Goal: Transaction & Acquisition: Purchase product/service

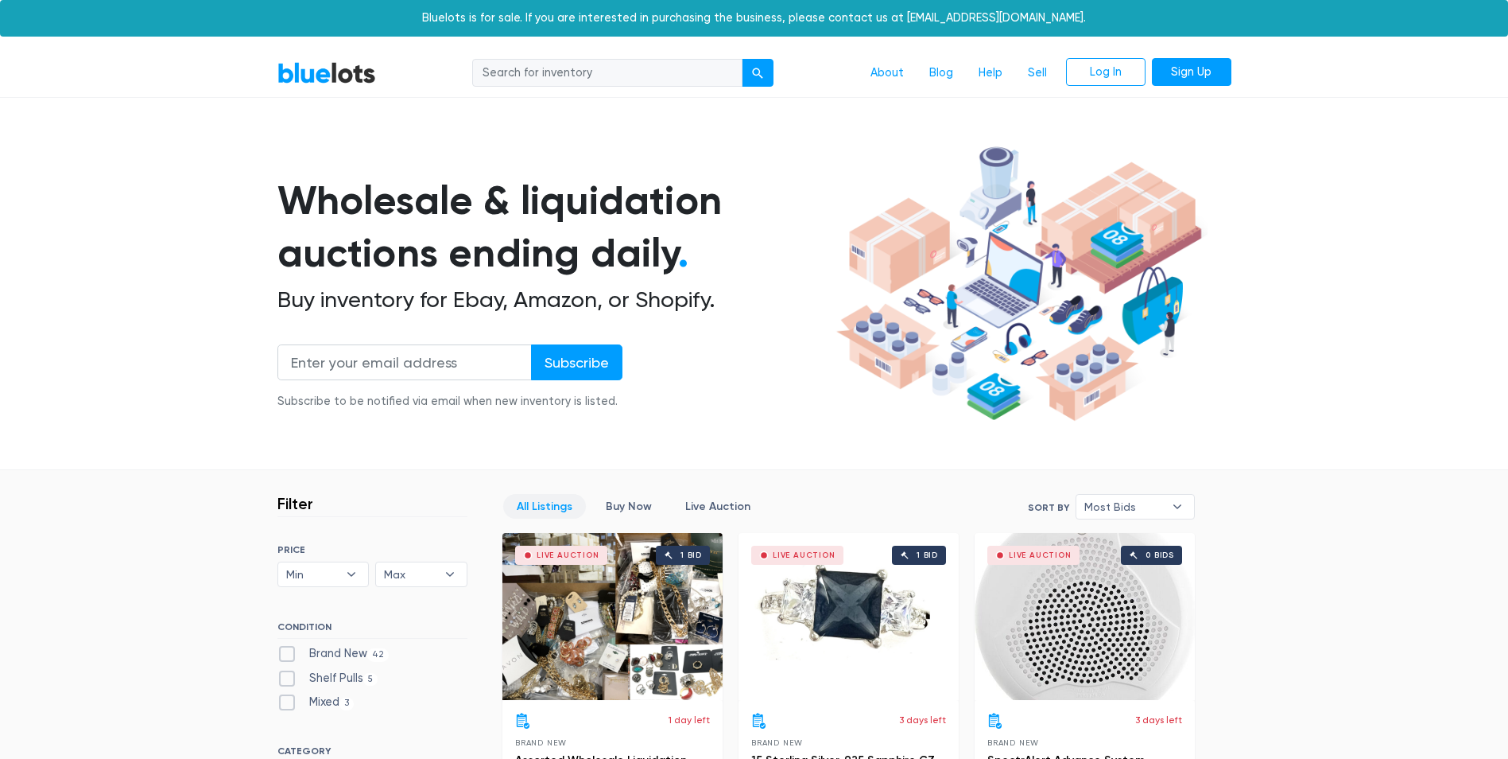
click at [603, 76] on input "search" at bounding box center [607, 73] width 270 height 29
type input "apple"
click at [752, 77] on div "submit" at bounding box center [757, 73] width 11 height 11
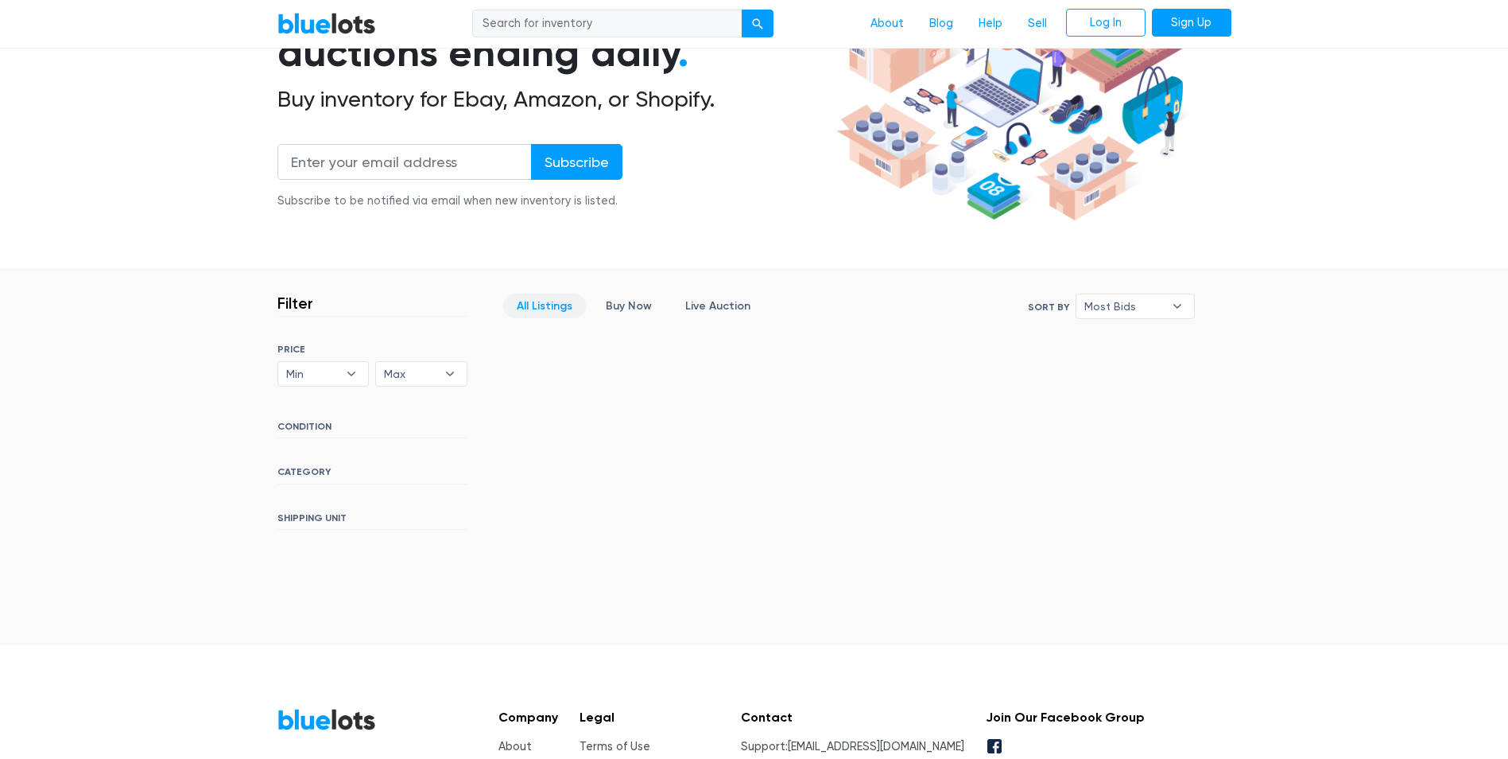
scroll to position [318, 0]
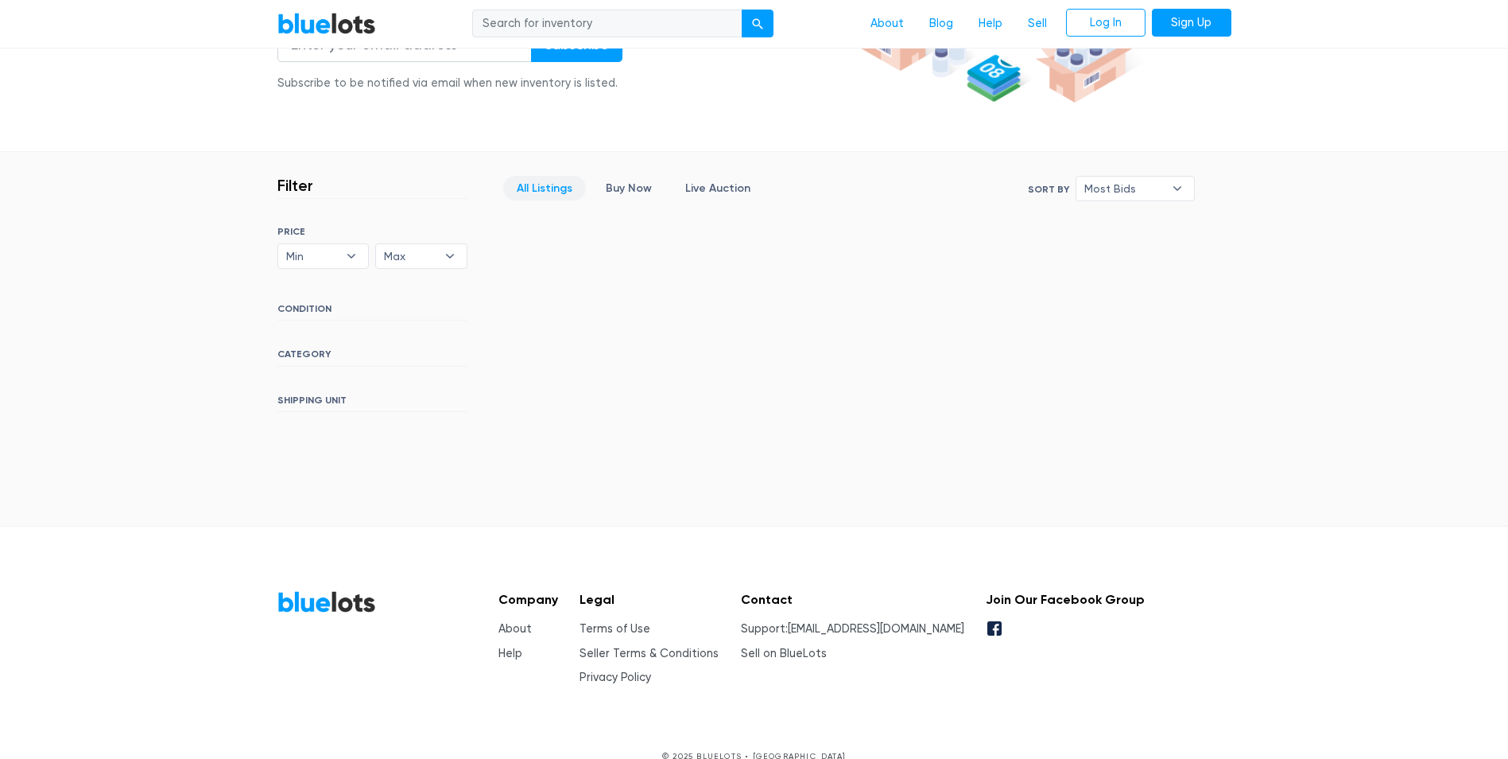
click at [355, 316] on h6 "CONDITION" at bounding box center [372, 311] width 190 height 17
click at [305, 348] on div "SORT BY Most Bids Ending Soonest Newly Listed Lowest Price Highest Price Most B…" at bounding box center [372, 319] width 190 height 186
click at [308, 348] on h6 "CATEGORY" at bounding box center [372, 356] width 190 height 17
click at [309, 349] on h6 "CATEGORY" at bounding box center [372, 356] width 190 height 17
click at [418, 348] on h6 "CATEGORY" at bounding box center [372, 356] width 190 height 17
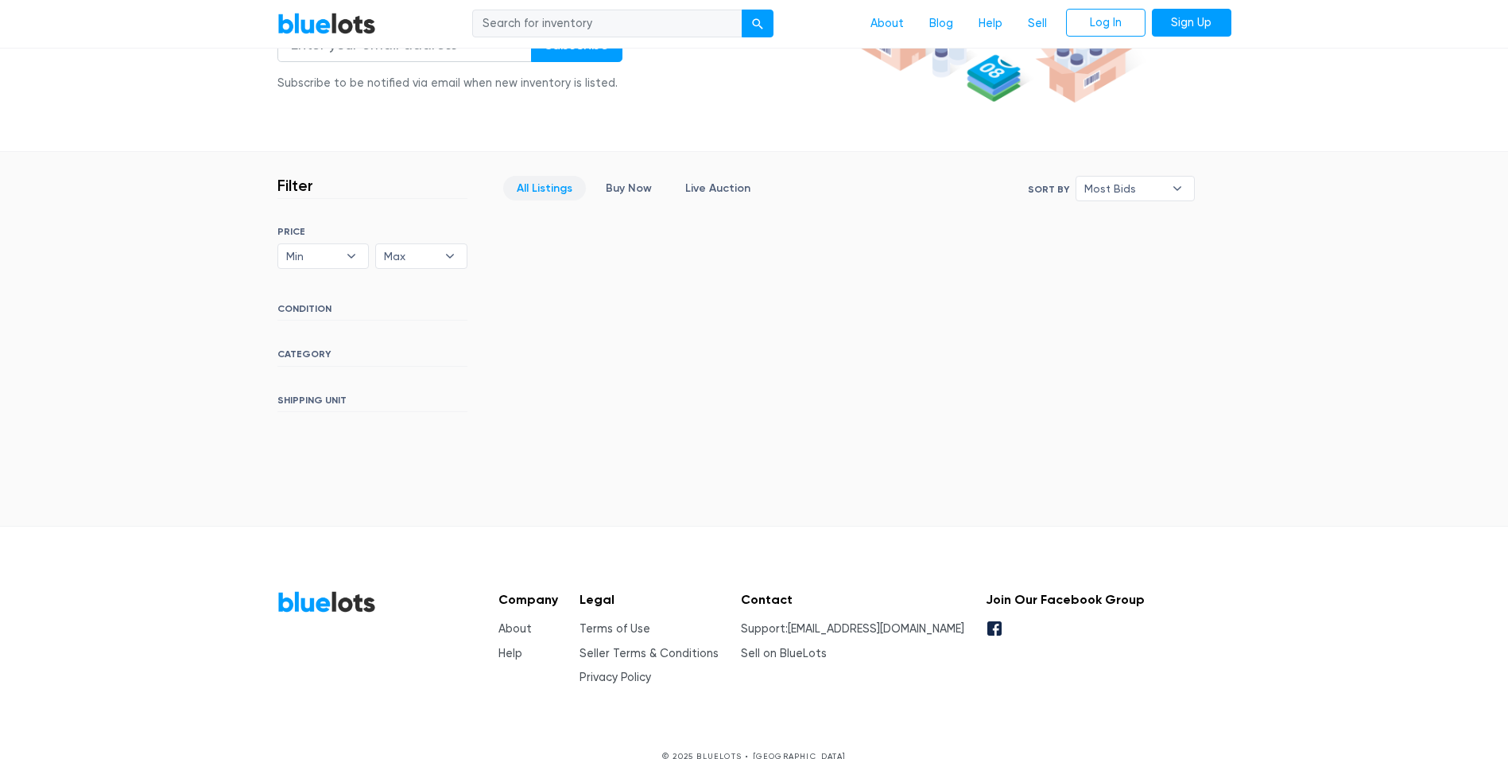
scroll to position [0, 0]
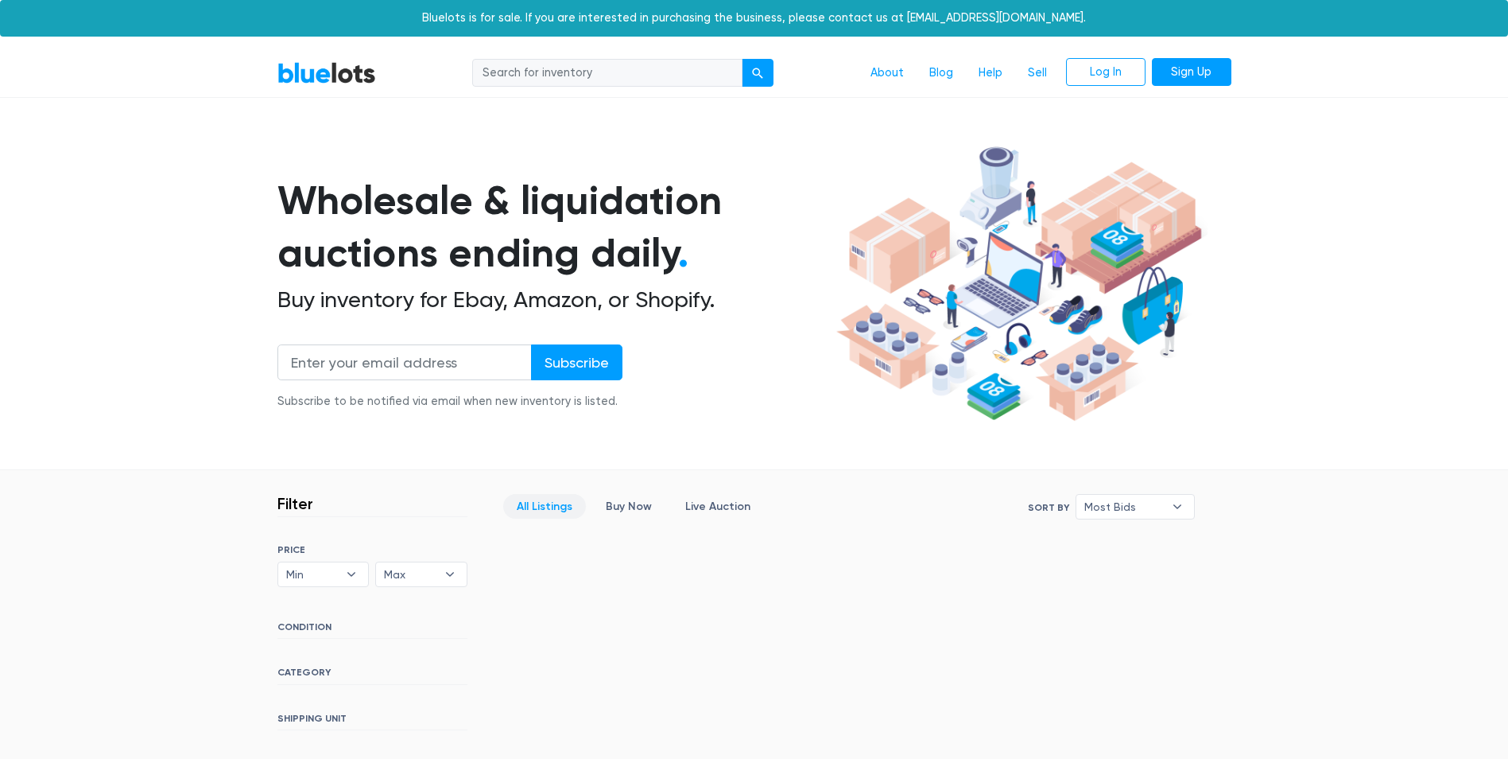
click at [621, 80] on input "search" at bounding box center [607, 73] width 270 height 29
type input "iphonr"
click at [742, 59] on button "submit" at bounding box center [758, 73] width 32 height 29
drag, startPoint x: 432, startPoint y: 37, endPoint x: 567, endPoint y: 80, distance: 141.8
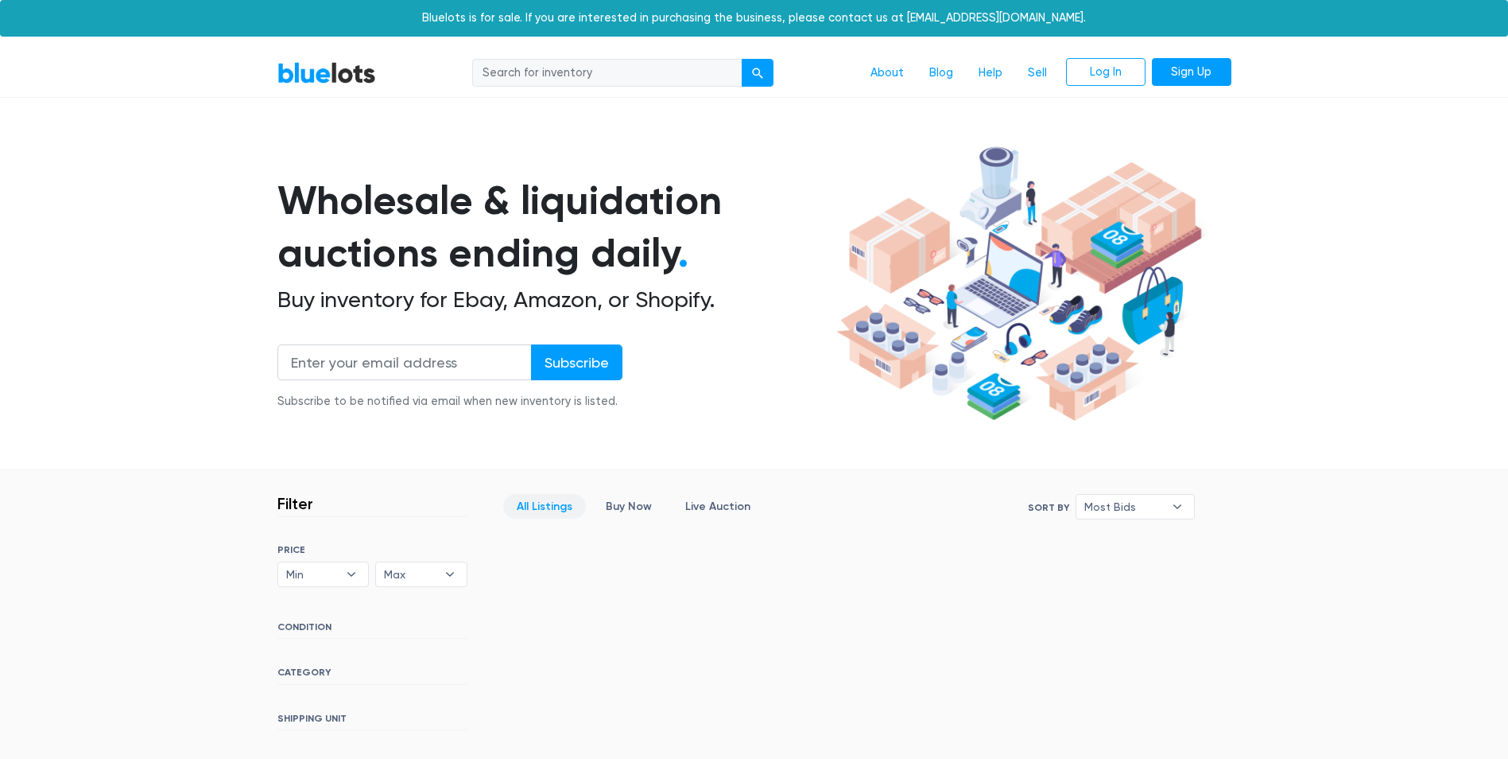
click at [458, 56] on body "Bluelots is for sale. If you are interested in purchasing the business, please …" at bounding box center [754, 552] width 1508 height 1104
click at [566, 78] on input "search" at bounding box center [607, 73] width 270 height 29
type input "iphone"
click at [742, 59] on button "submit" at bounding box center [758, 73] width 32 height 29
